Goal: Information Seeking & Learning: Learn about a topic

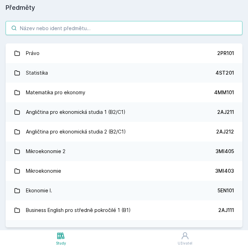
click at [59, 24] on input "search" at bounding box center [124, 28] width 237 height 14
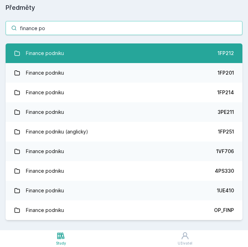
type input "finance po"
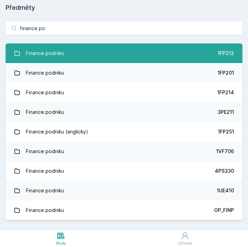
click at [61, 48] on div "Finance podniku" at bounding box center [45, 53] width 38 height 14
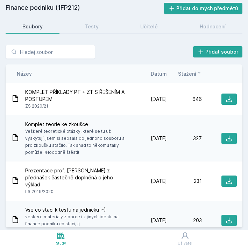
click at [165, 73] on span "Datum" at bounding box center [159, 73] width 16 height 7
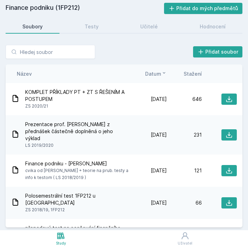
click at [191, 72] on span "Stažení" at bounding box center [193, 73] width 18 height 7
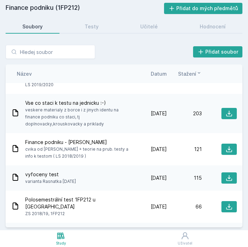
scroll to position [107, 0]
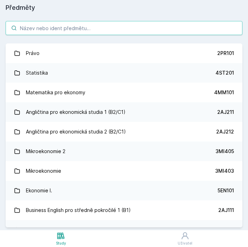
click at [67, 30] on input "search" at bounding box center [124, 28] width 237 height 14
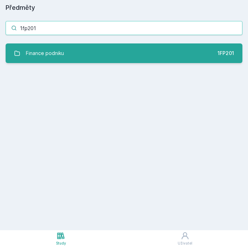
type input "1fp201"
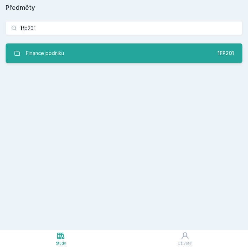
click at [81, 54] on link "Finance podniku 1FP201" at bounding box center [124, 53] width 237 height 20
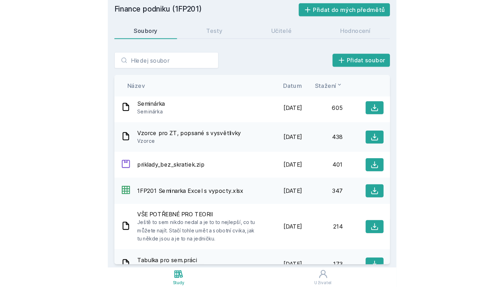
scroll to position [51, 0]
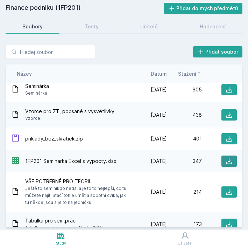
click at [230, 159] on icon at bounding box center [229, 160] width 7 height 7
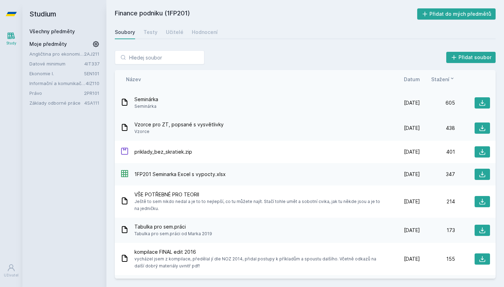
scroll to position [43, 0]
click at [248, 103] on button at bounding box center [481, 102] width 15 height 11
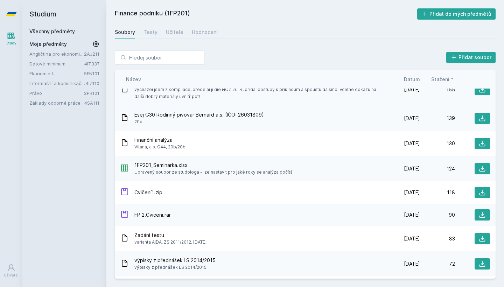
scroll to position [0, 0]
